Goal: Transaction & Acquisition: Download file/media

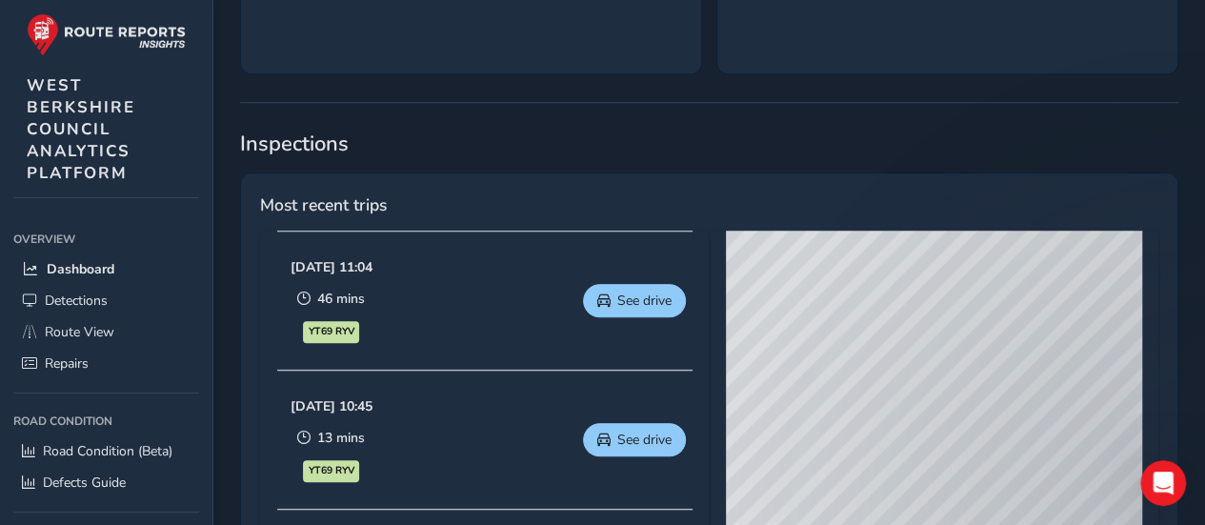
scroll to position [762, 0]
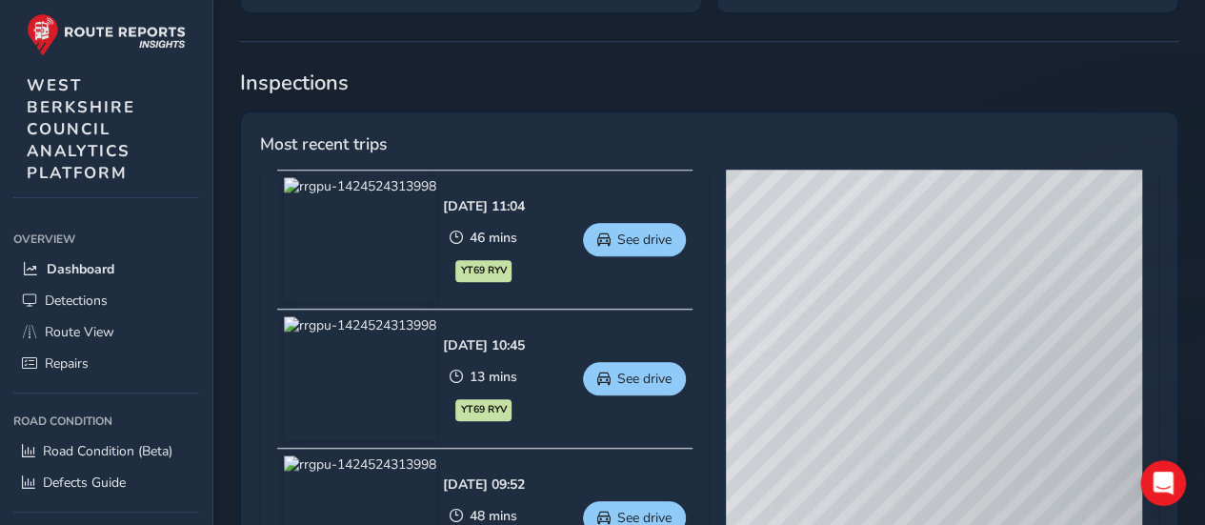
drag, startPoint x: 896, startPoint y: 203, endPoint x: 948, endPoint y: 350, distance: 155.8
click at [948, 350] on div "© Mapbox © OpenStreetMap Improve this map © Maxar" at bounding box center [934, 451] width 416 height 562
drag, startPoint x: 781, startPoint y: 313, endPoint x: 1202, endPoint y: 336, distance: 420.9
click at [1202, 336] on div "Welcome, [PERSON_NAME].west1 Last 30 days Last 30 days Download Monthly Report …" at bounding box center [709, 278] width 992 height 1974
drag, startPoint x: 889, startPoint y: 412, endPoint x: 968, endPoint y: 521, distance: 135.1
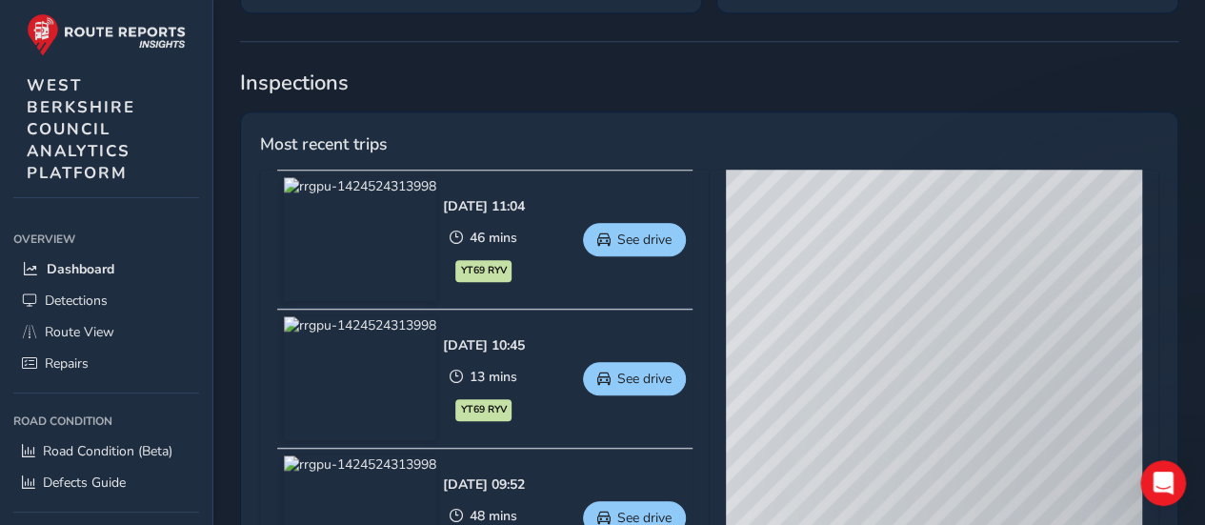
click at [970, 523] on div "© Mapbox © OpenStreetMap Improve this map © Maxar" at bounding box center [934, 451] width 416 height 562
drag, startPoint x: 1036, startPoint y: 224, endPoint x: 974, endPoint y: 473, distance: 256.3
click at [974, 473] on div "© Mapbox © OpenStreetMap Improve this map © Maxar" at bounding box center [934, 451] width 416 height 562
drag, startPoint x: 1090, startPoint y: 235, endPoint x: 773, endPoint y: 516, distance: 423.3
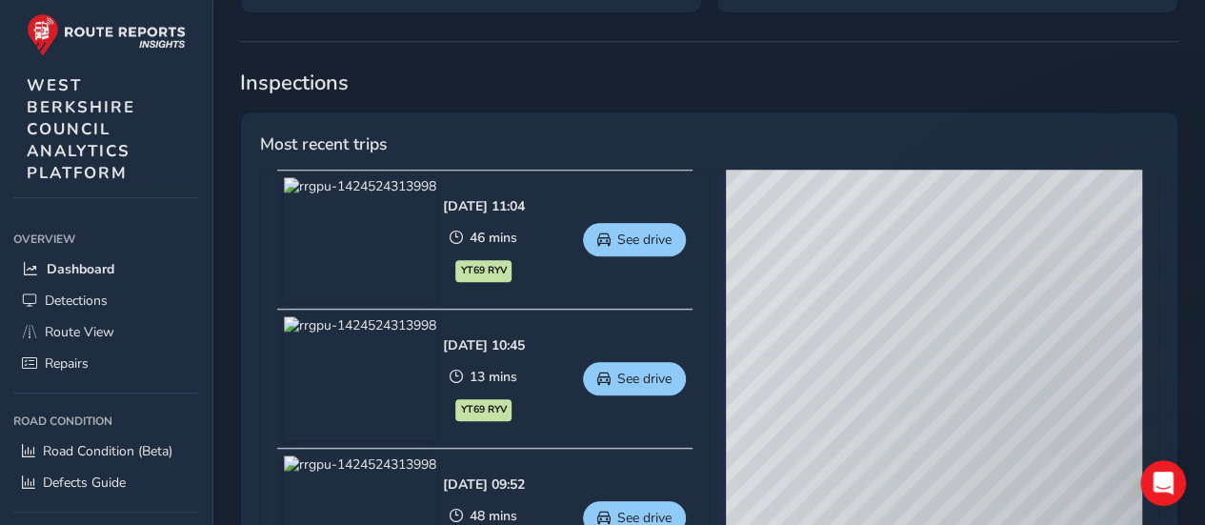
drag, startPoint x: 1035, startPoint y: 413, endPoint x: 941, endPoint y: 310, distance: 139.0
click at [941, 310] on div "© Mapbox © OpenStreetMap Improve this map © Maxar" at bounding box center [934, 451] width 416 height 562
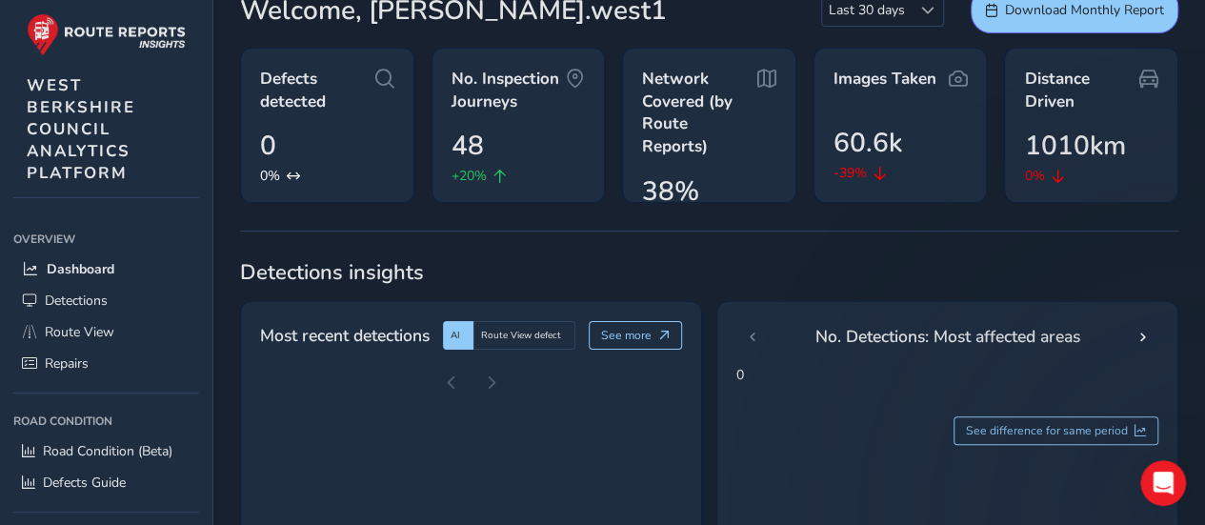
scroll to position [0, 0]
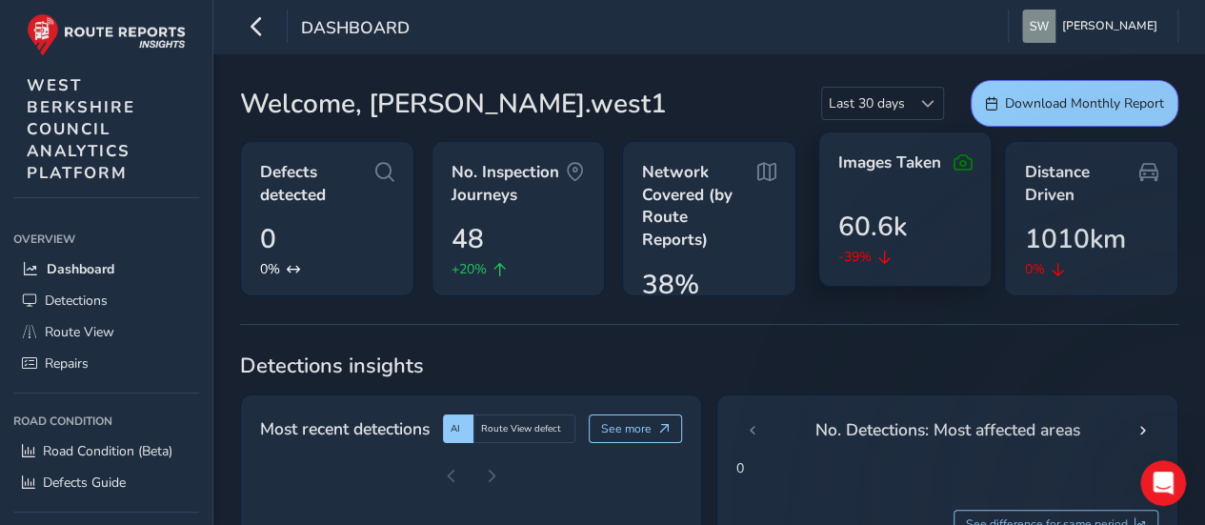
click at [863, 182] on div "Images Taken 60.6k -39%" at bounding box center [906, 208] width 174 height 155
click at [880, 251] on icon at bounding box center [885, 257] width 13 height 13
click at [967, 159] on icon at bounding box center [962, 163] width 19 height 23
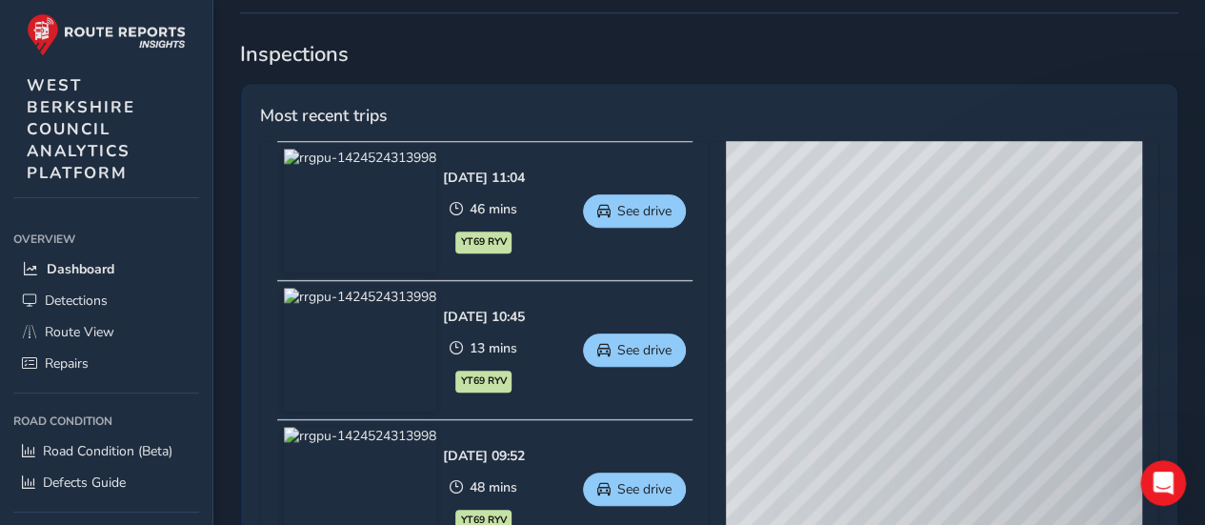
scroll to position [762, 0]
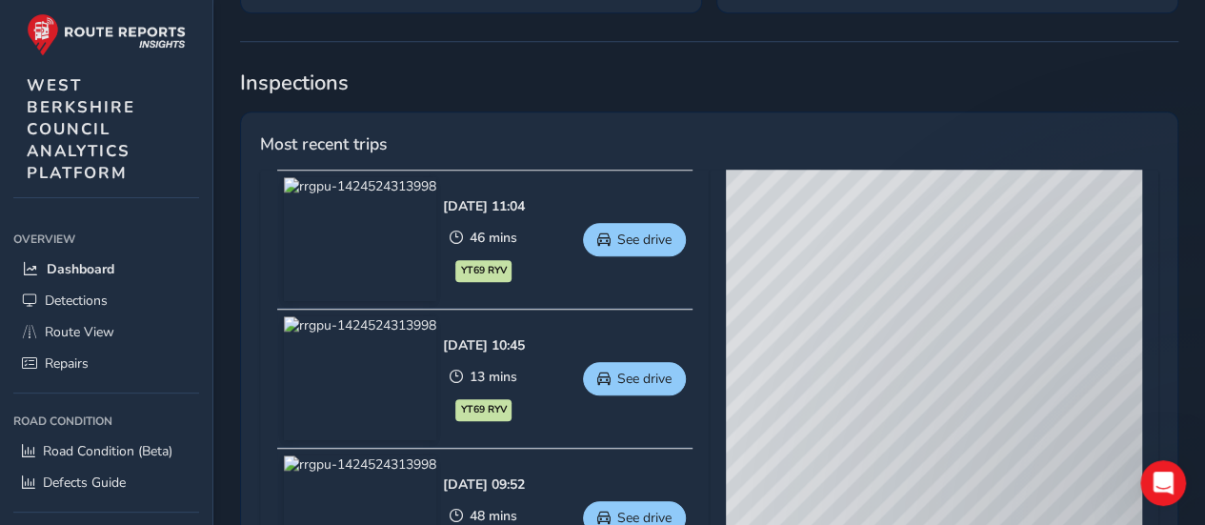
drag, startPoint x: 929, startPoint y: 233, endPoint x: 818, endPoint y: 313, distance: 137.2
click at [818, 313] on div "© Mapbox © OpenStreetMap Improve this map © Maxar" at bounding box center [934, 451] width 416 height 562
click at [74, 325] on span "Route View" at bounding box center [80, 332] width 70 height 18
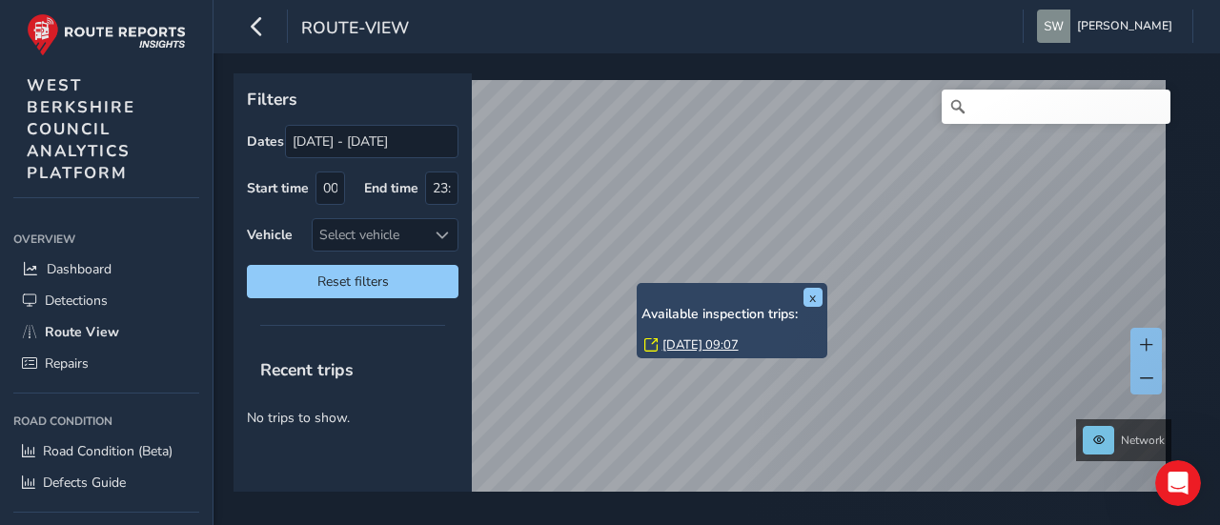
click at [638, 285] on div "x Available inspection trips: [GEOGRAPHIC_DATA][DATE] 09:07" at bounding box center [732, 320] width 191 height 75
click at [708, 346] on link "[DATE] 09:07" at bounding box center [700, 344] width 76 height 17
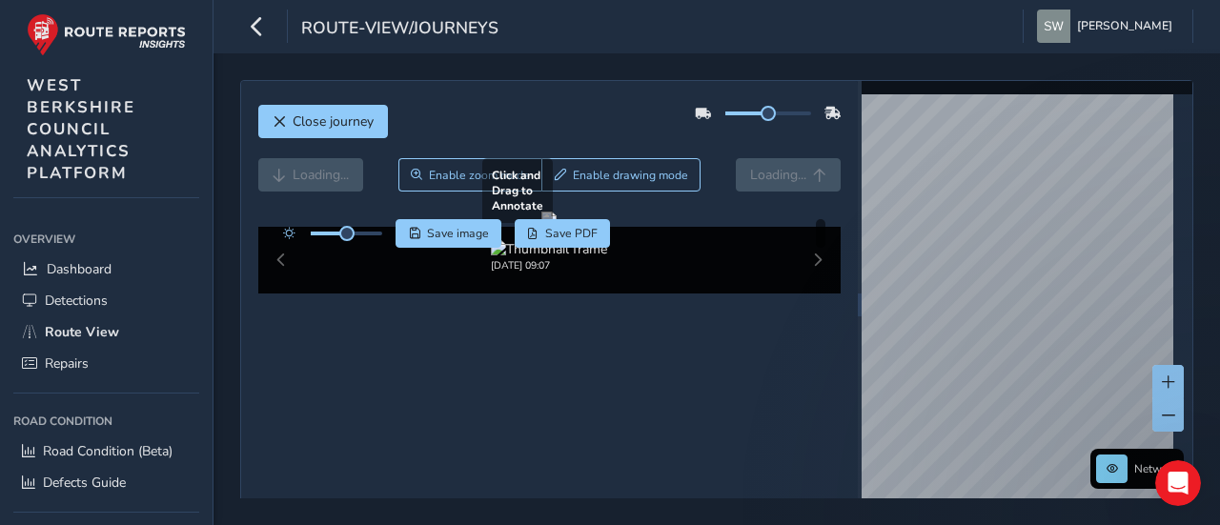
drag, startPoint x: 722, startPoint y: 322, endPoint x: 400, endPoint y: 325, distance: 322.1
click at [541, 227] on div at bounding box center [548, 219] width 15 height 15
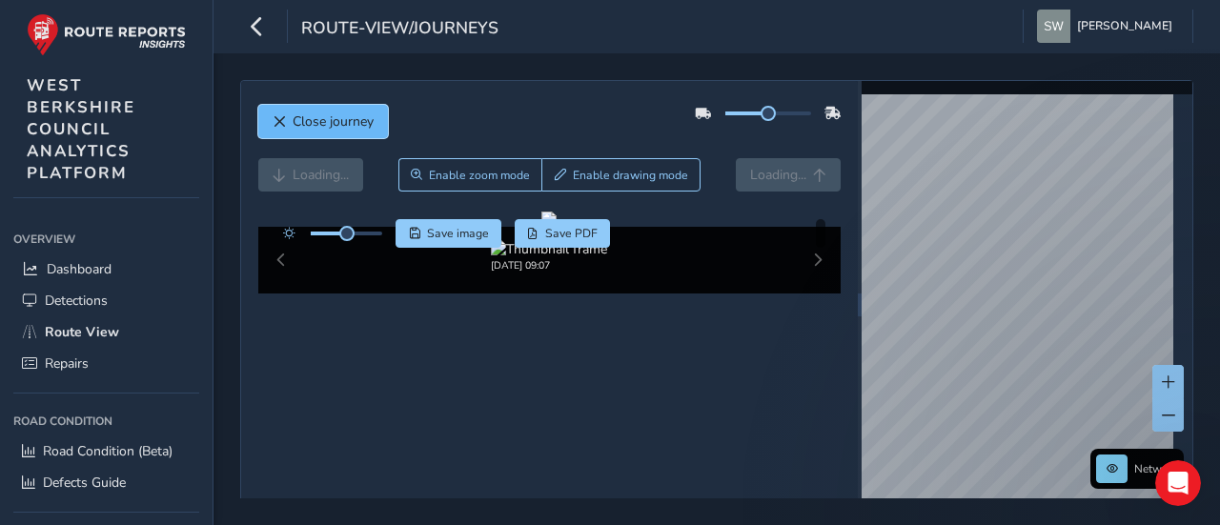
click at [315, 111] on button "Close journey" at bounding box center [323, 121] width 130 height 33
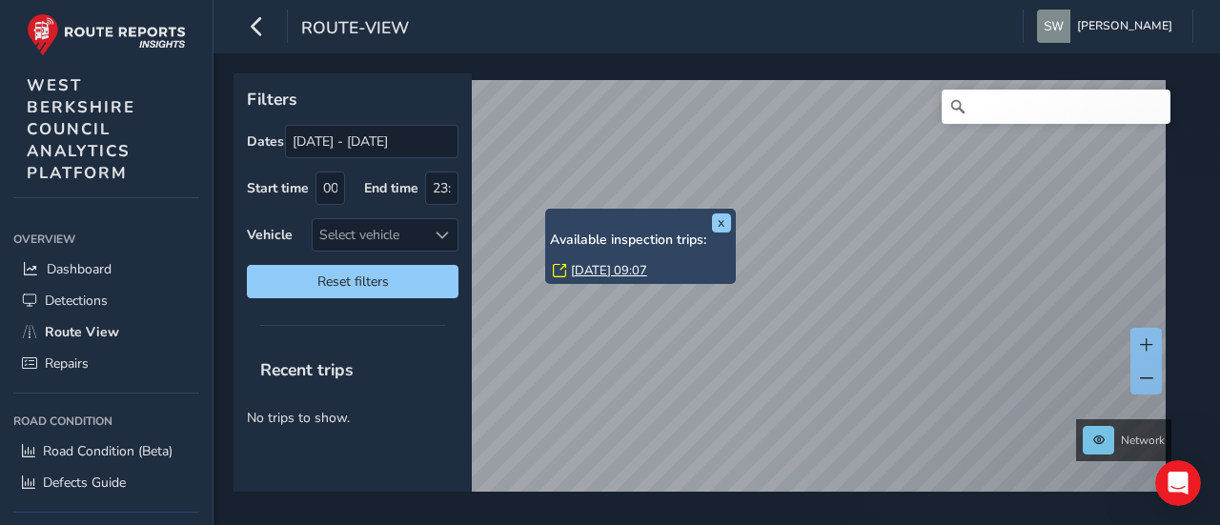
click at [548, 210] on div "x Available inspection trips: [GEOGRAPHIC_DATA][DATE] 09:07" at bounding box center [640, 246] width 191 height 75
click at [585, 274] on link "[DATE] 09:07" at bounding box center [609, 270] width 76 height 17
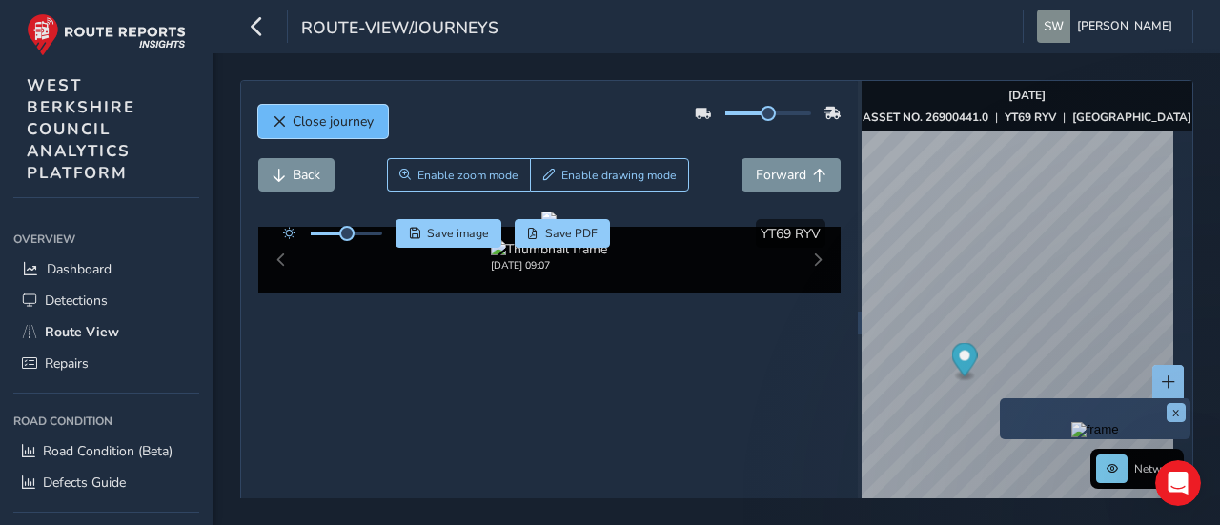
click at [345, 120] on span "Close journey" at bounding box center [333, 121] width 81 height 18
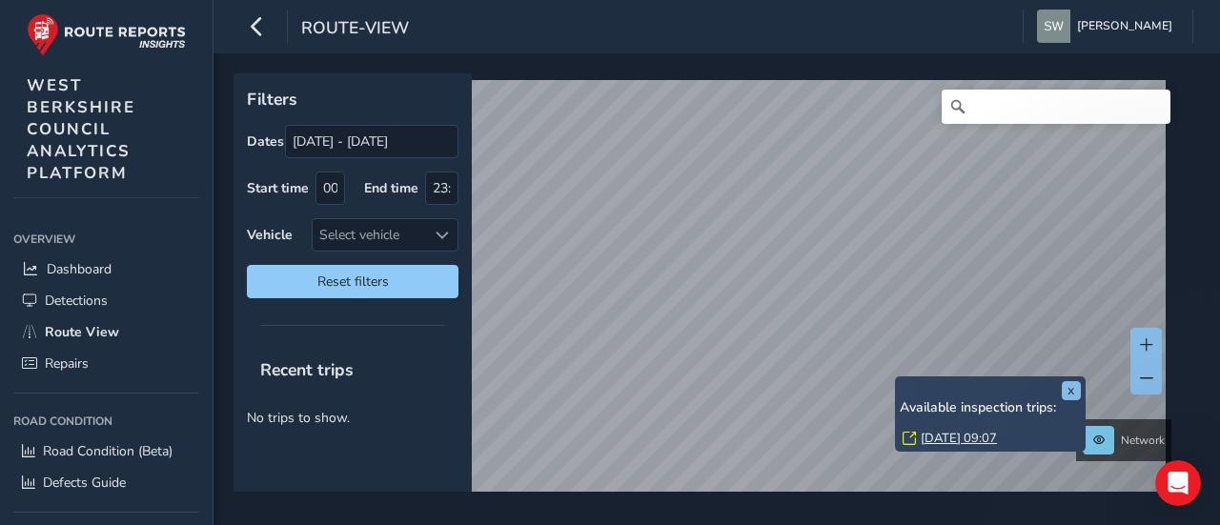
click at [930, 434] on link "[DATE] 09:07" at bounding box center [958, 438] width 76 height 17
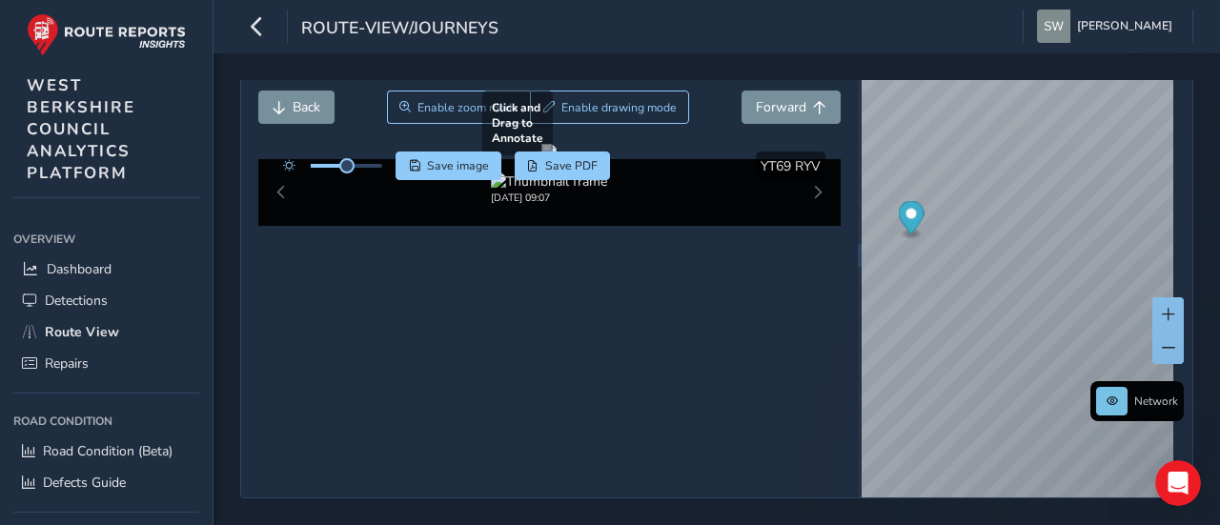
scroll to position [152, 0]
click at [581, 191] on img at bounding box center [549, 181] width 116 height 18
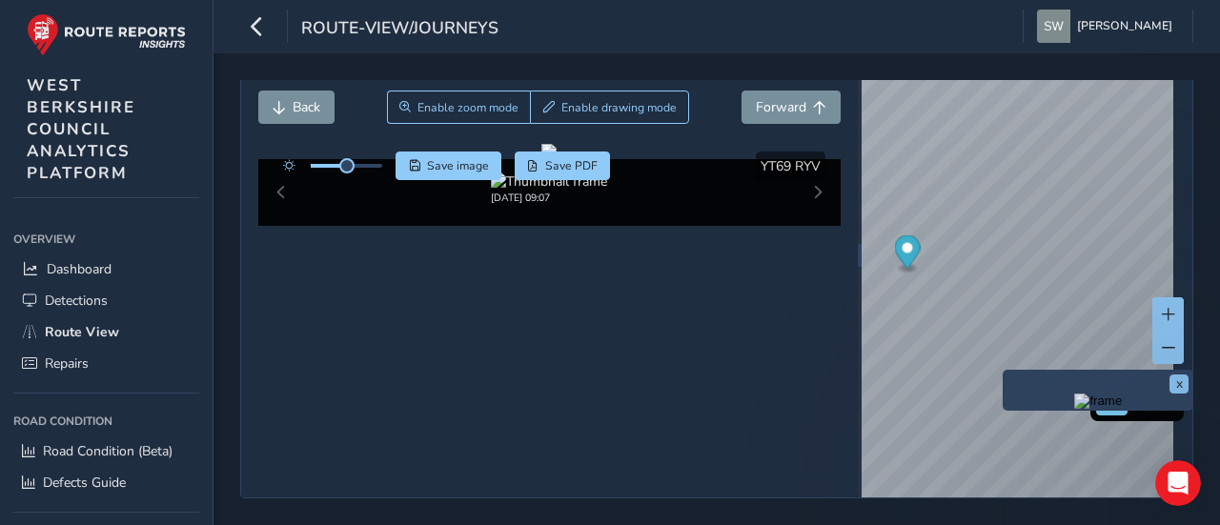
click at [1007, 374] on div "x" at bounding box center [1097, 389] width 181 height 31
click at [1004, 370] on div "x" at bounding box center [1097, 390] width 191 height 41
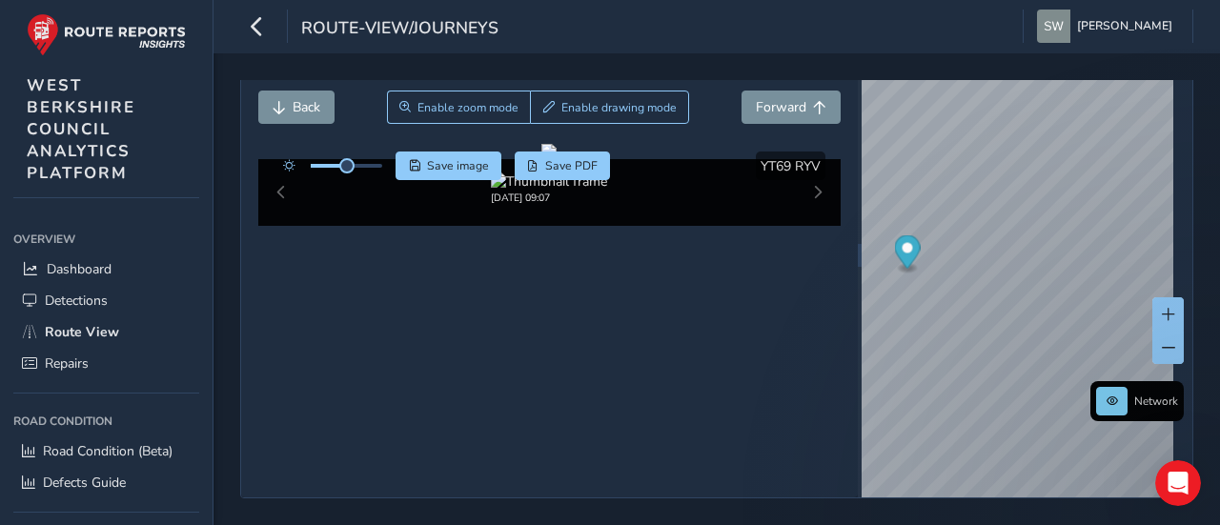
scroll to position [152, 0]
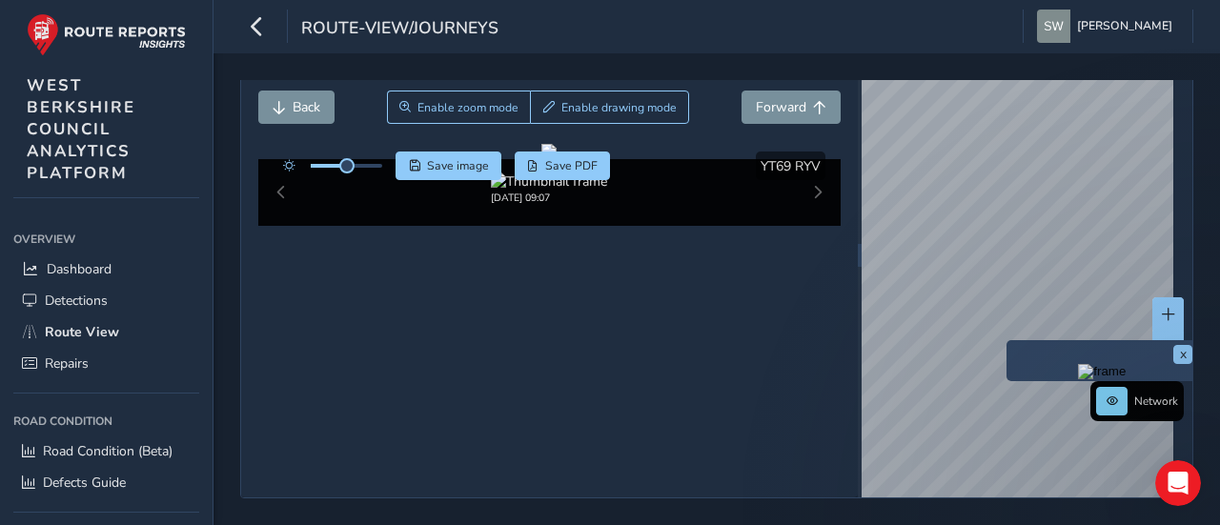
scroll to position [166, 0]
click at [1006, 340] on div "x" at bounding box center [1101, 360] width 191 height 41
click at [1078, 364] on img "Preview frame" at bounding box center [1102, 371] width 48 height 15
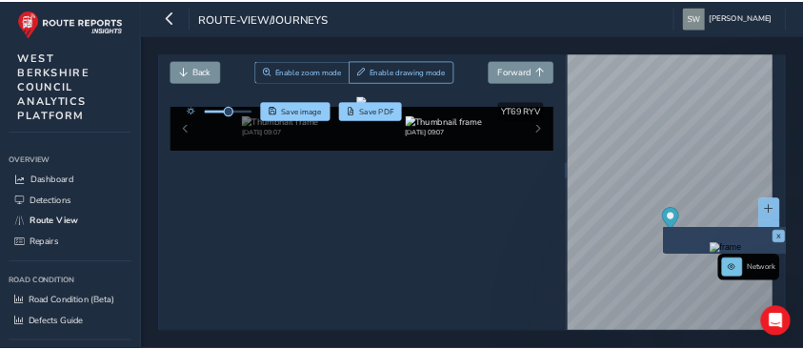
scroll to position [152, 0]
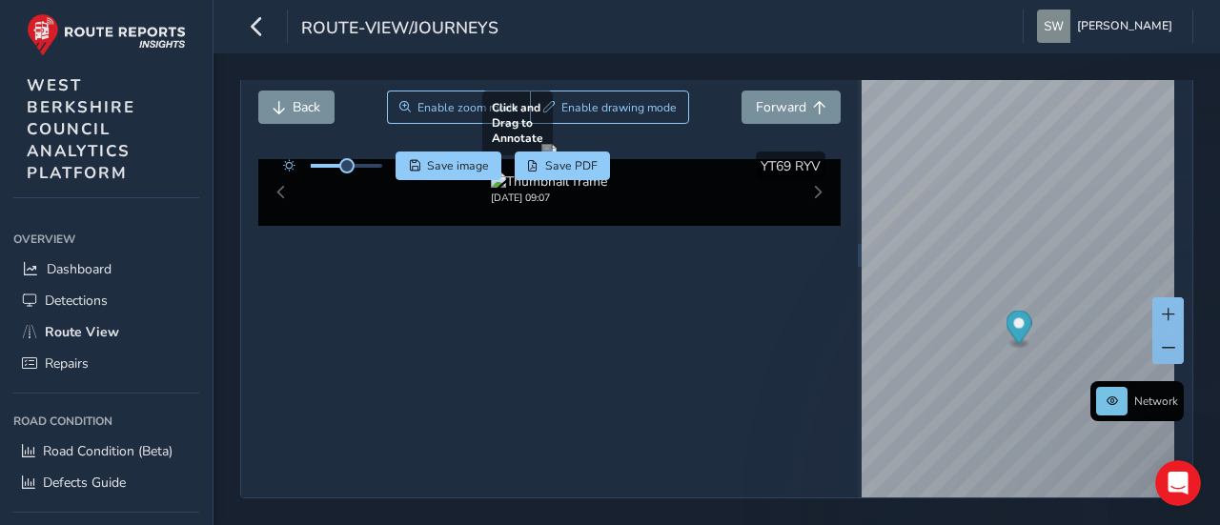
scroll to position [152, 0]
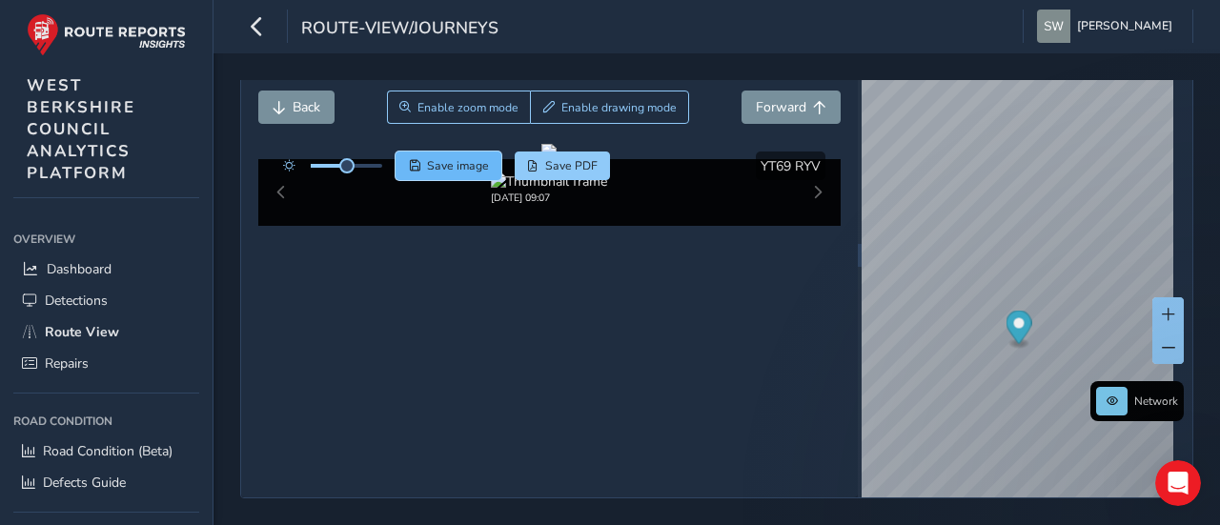
click at [473, 152] on button "Save image" at bounding box center [448, 166] width 106 height 29
click at [262, 24] on icon "button" at bounding box center [257, 26] width 20 height 33
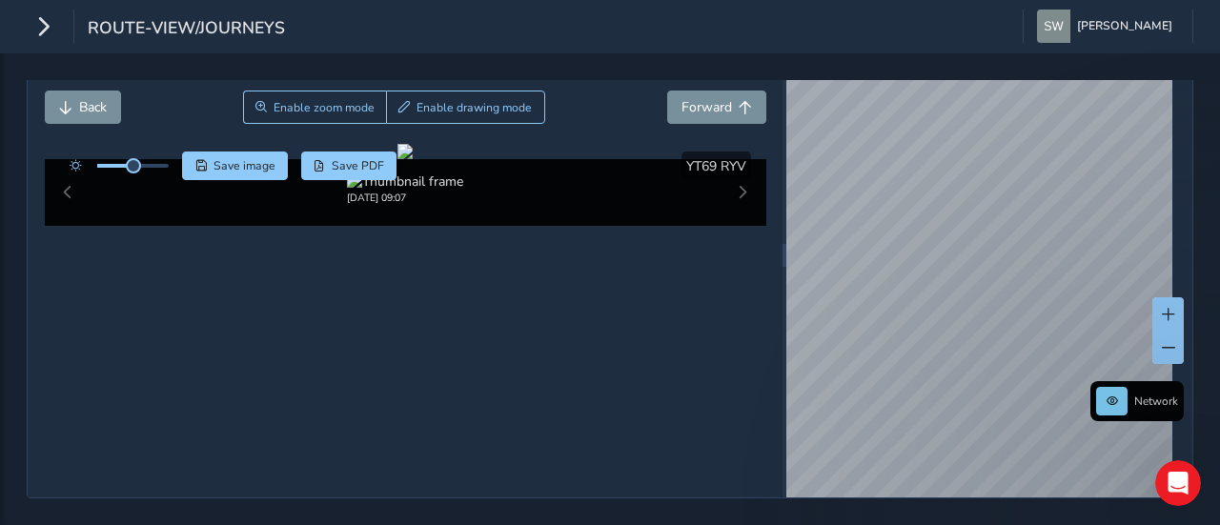
click at [981, 19] on div "route-view/journeys [PERSON_NAME] Colour Scheme: Dark Dim Light Logout Close jo…" at bounding box center [610, 262] width 1220 height 525
click at [992, 36] on div "route-view/journeys [PERSON_NAME] Colour Scheme: Dark Dim Light Logout Close jo…" at bounding box center [610, 262] width 1220 height 525
click at [370, 362] on div "Close journey Back Enable zoom mode Enable drawing mode Forward Click and Drag …" at bounding box center [610, 255] width 1166 height 486
click at [623, 434] on div "Close journey Back Enable zoom mode Enable drawing mode Forward Click and Drag …" at bounding box center [610, 255] width 1166 height 486
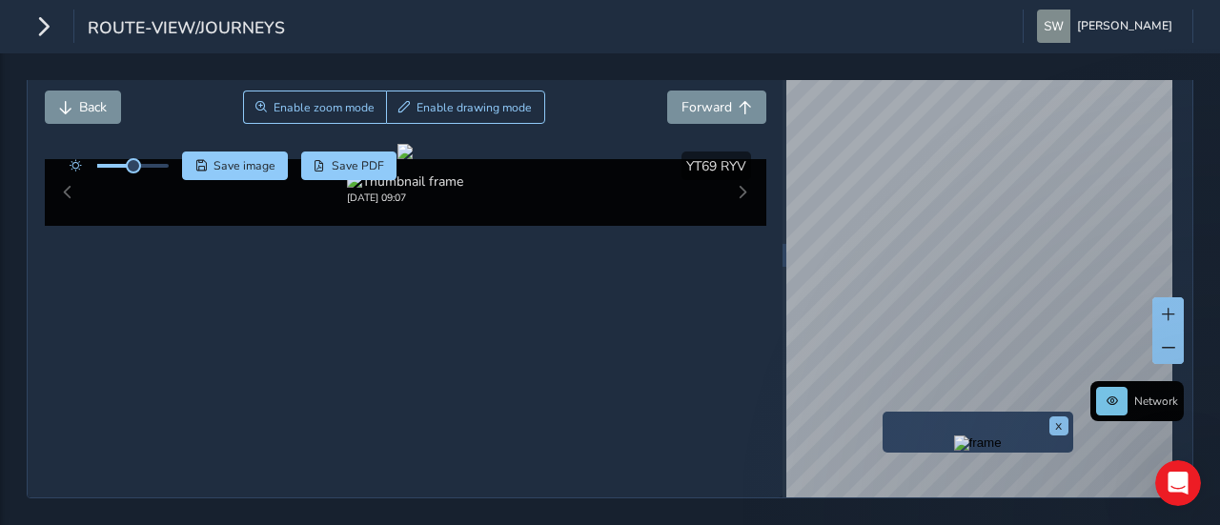
click at [884, 412] on div "x" at bounding box center [977, 432] width 191 height 41
click at [954, 435] on img "Preview frame" at bounding box center [978, 442] width 48 height 15
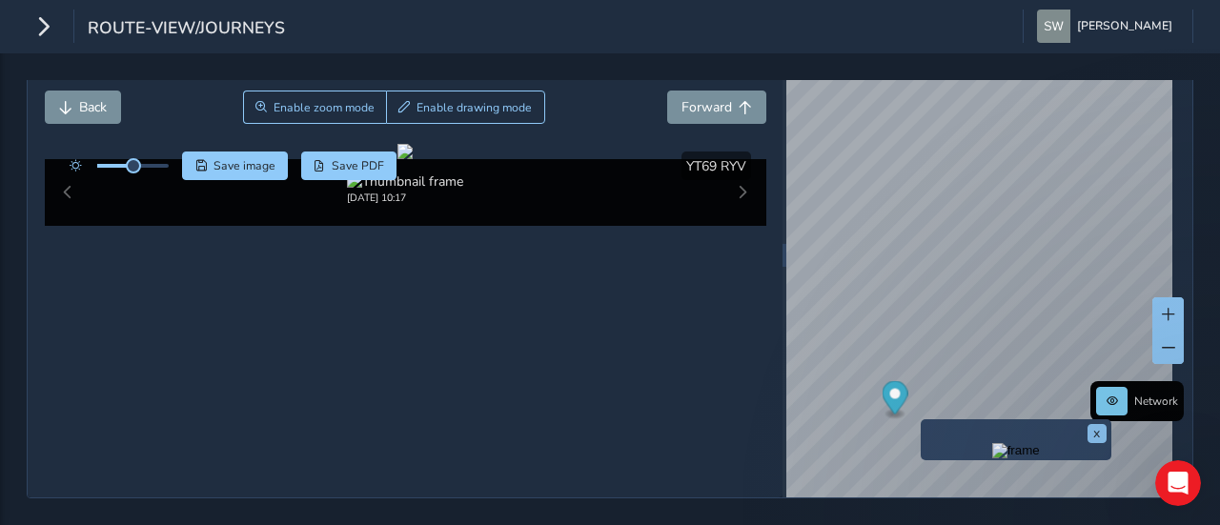
click at [924, 419] on div "x" at bounding box center [1015, 439] width 191 height 41
click at [922, 419] on div "x" at bounding box center [1015, 439] width 191 height 41
click at [920, 419] on div "x" at bounding box center [1015, 439] width 191 height 41
click at [922, 419] on div "x" at bounding box center [1015, 439] width 191 height 41
click at [992, 443] on img "Preview frame" at bounding box center [1016, 450] width 48 height 15
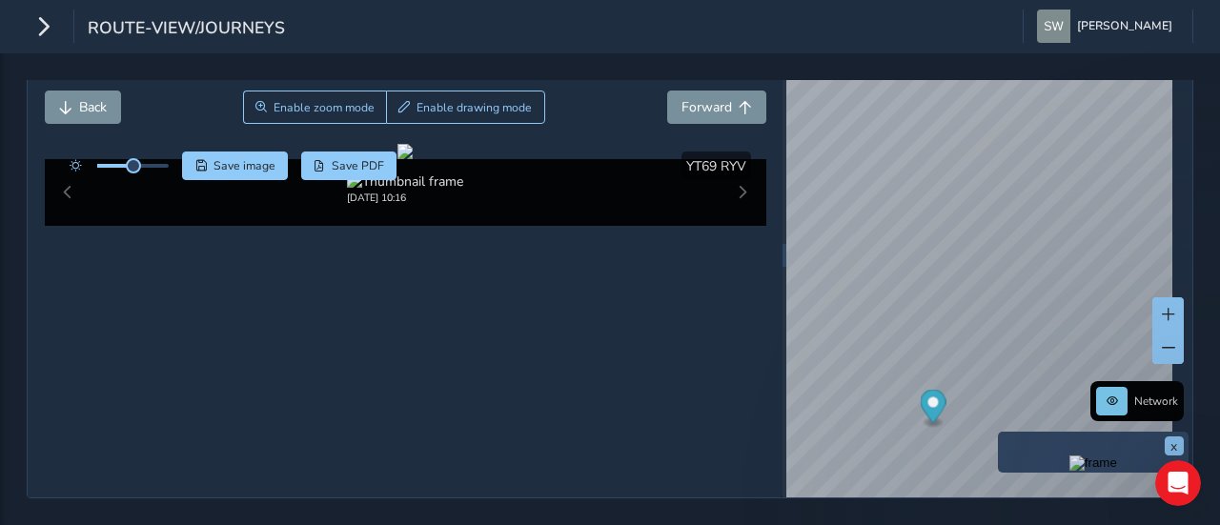
click at [1000, 432] on div "x" at bounding box center [1093, 452] width 191 height 41
click at [1069, 455] on img "Preview frame" at bounding box center [1093, 462] width 48 height 15
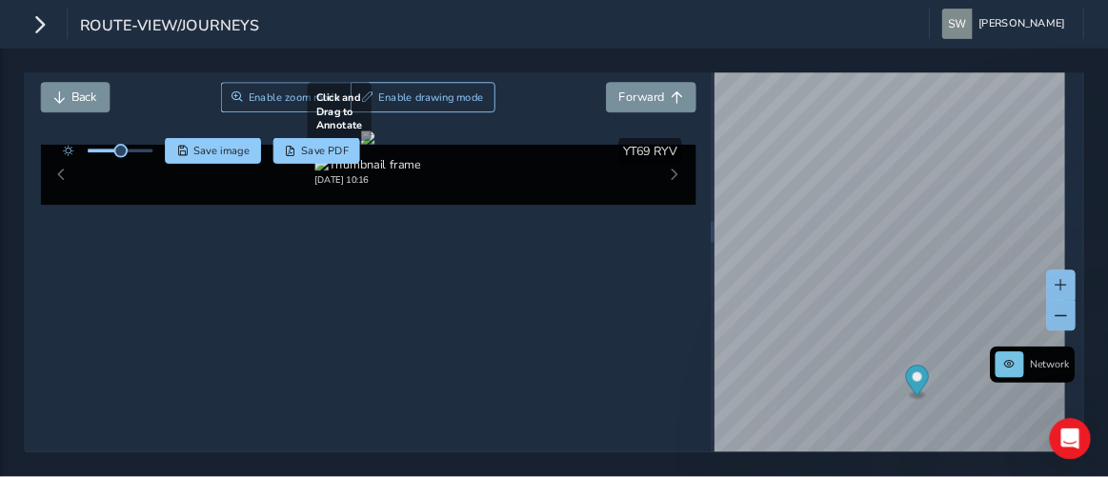
scroll to position [191, 0]
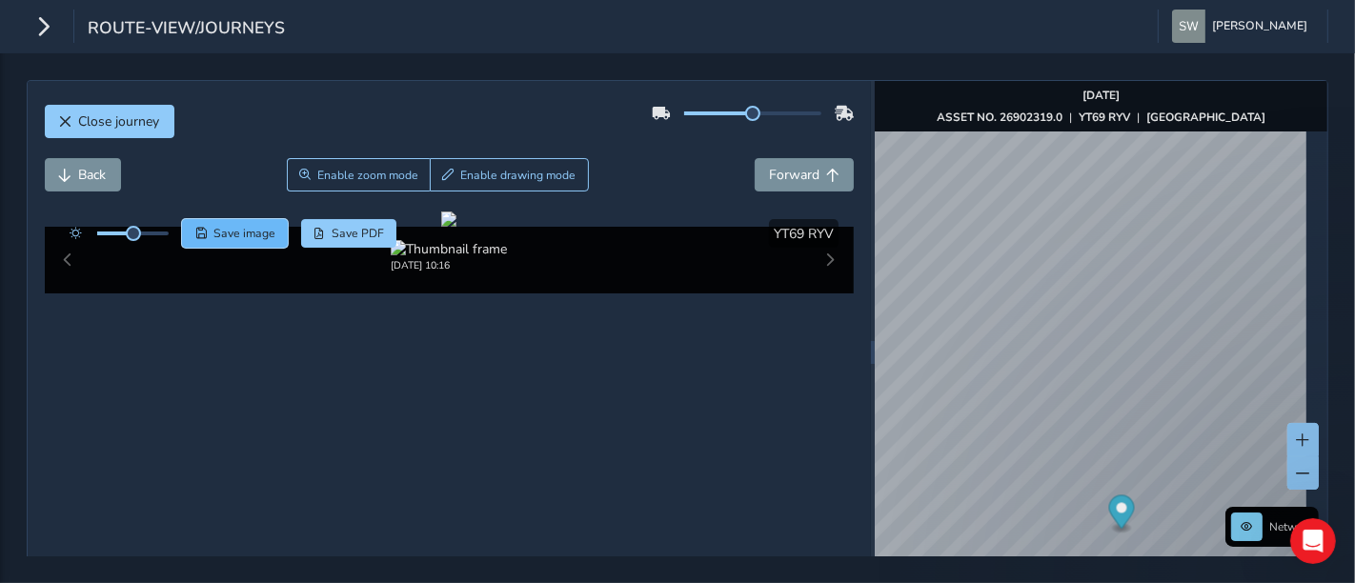
click at [268, 233] on span "Save image" at bounding box center [244, 233] width 62 height 15
